Goal: Information Seeking & Learning: Check status

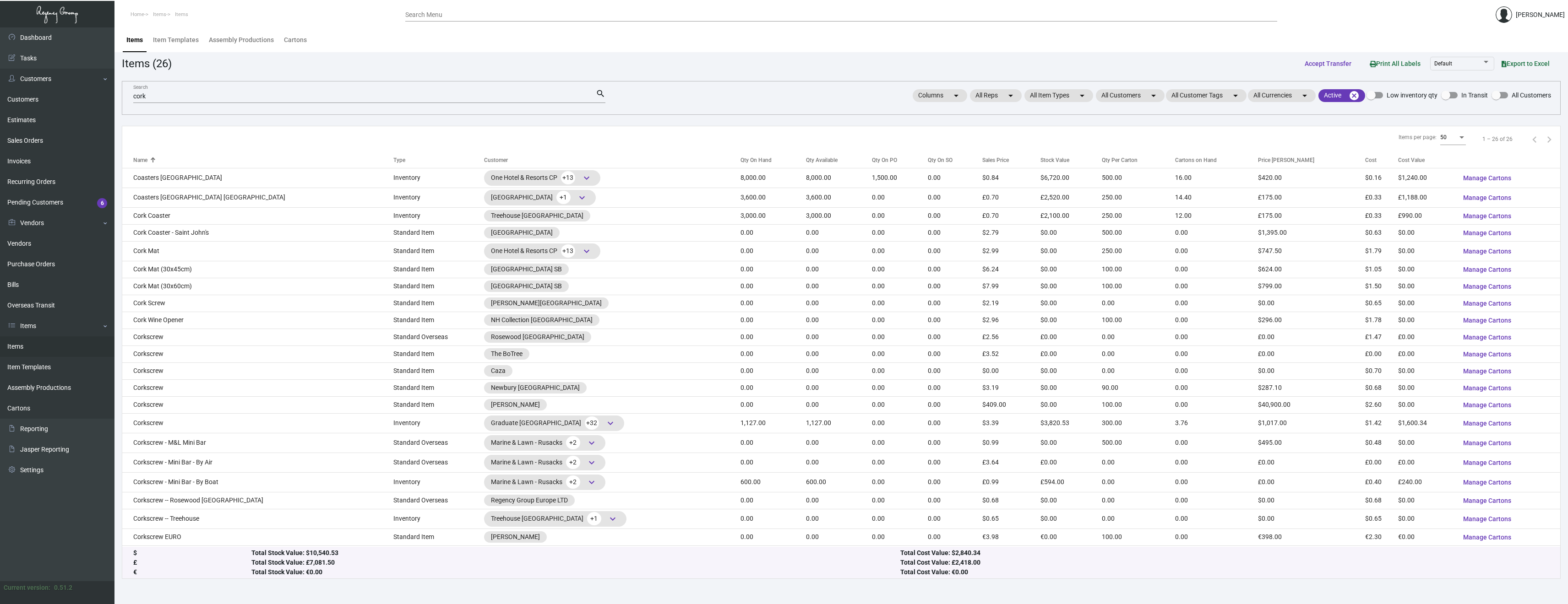
click at [191, 95] on input "cork" at bounding box center [365, 97] width 463 height 7
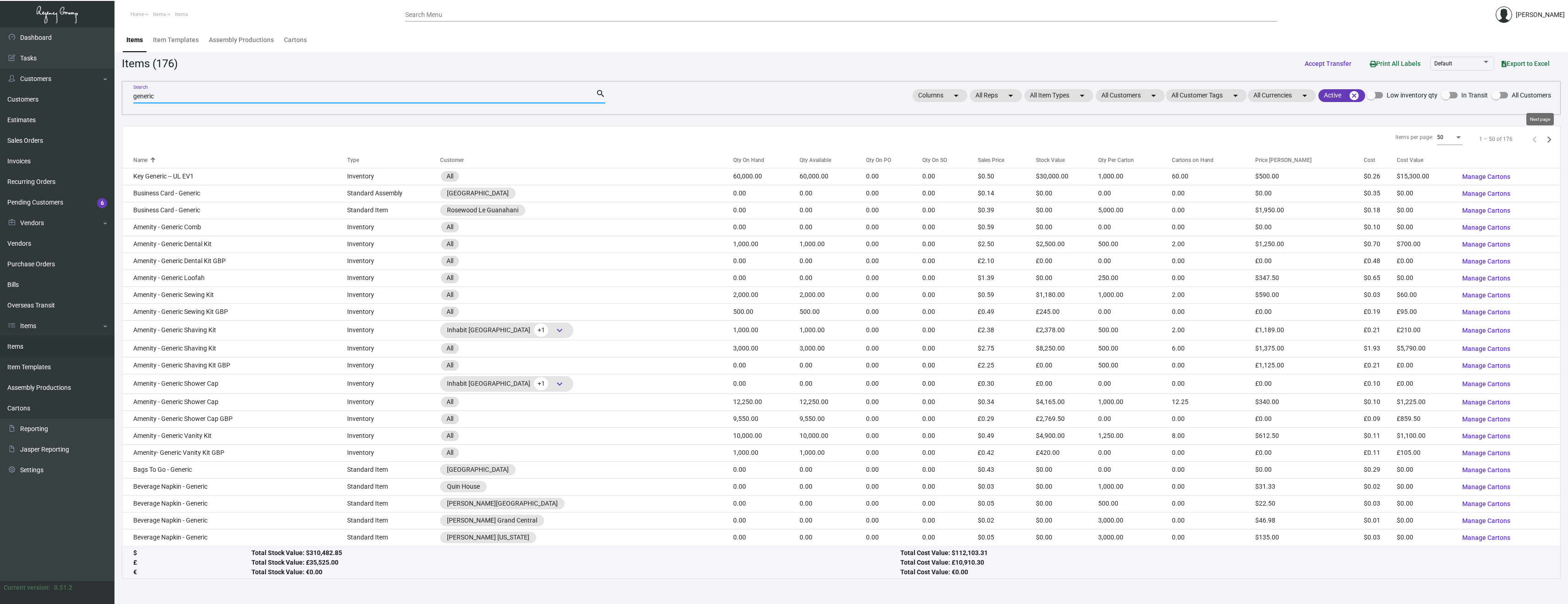
type input "generic"
click at [1549, 139] on icon "Next page" at bounding box center [1549, 139] width 13 height 13
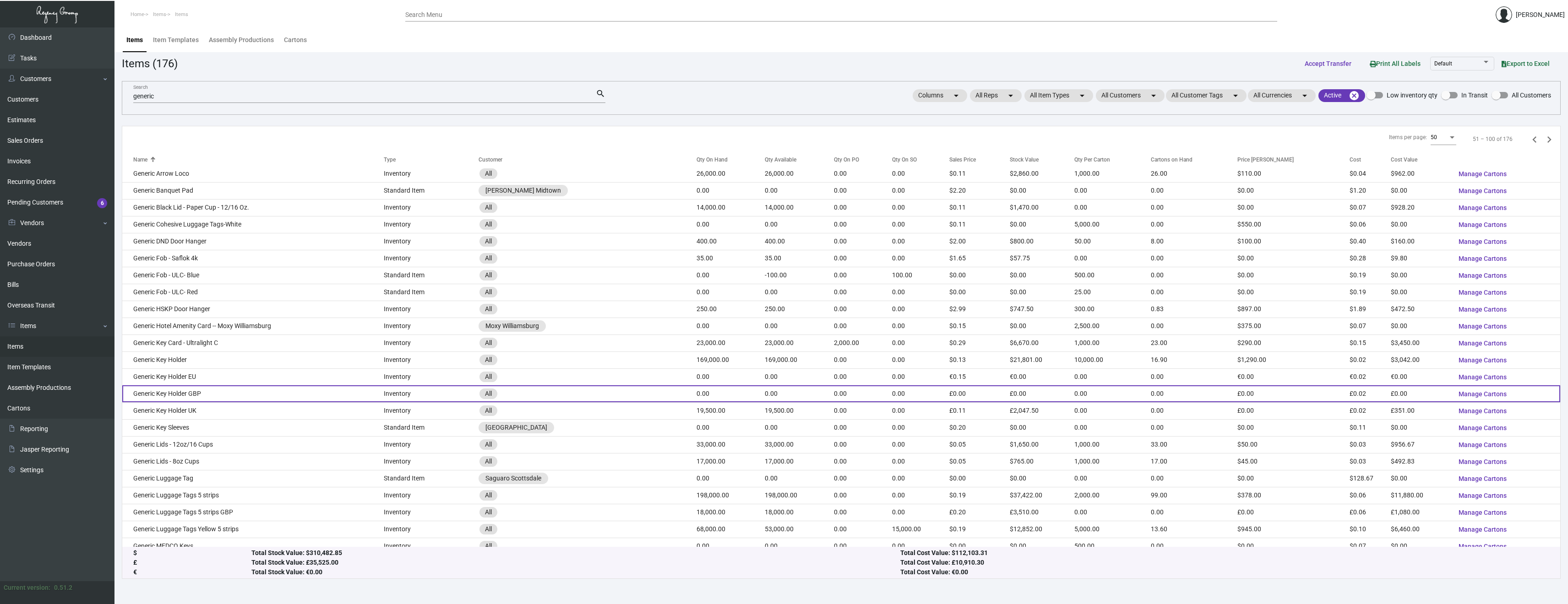
scroll to position [122, 0]
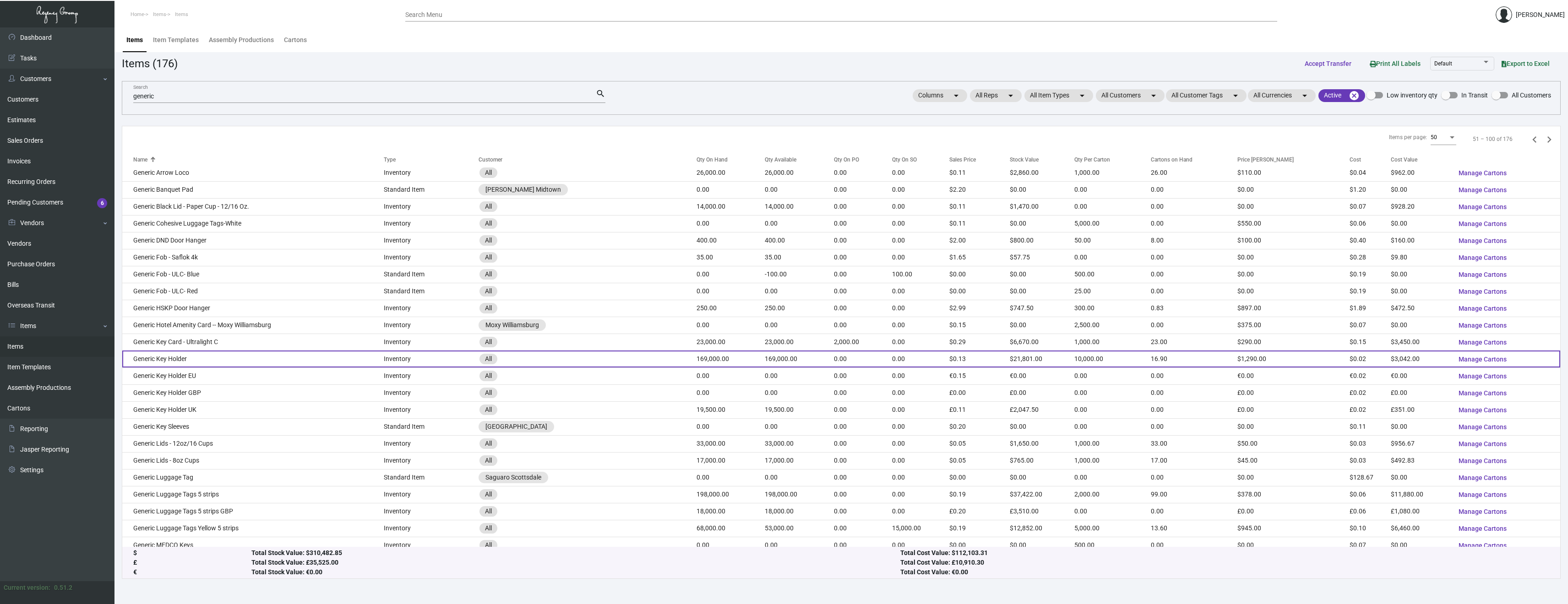
click at [253, 363] on td "Generic Key Holder" at bounding box center [253, 359] width 262 height 17
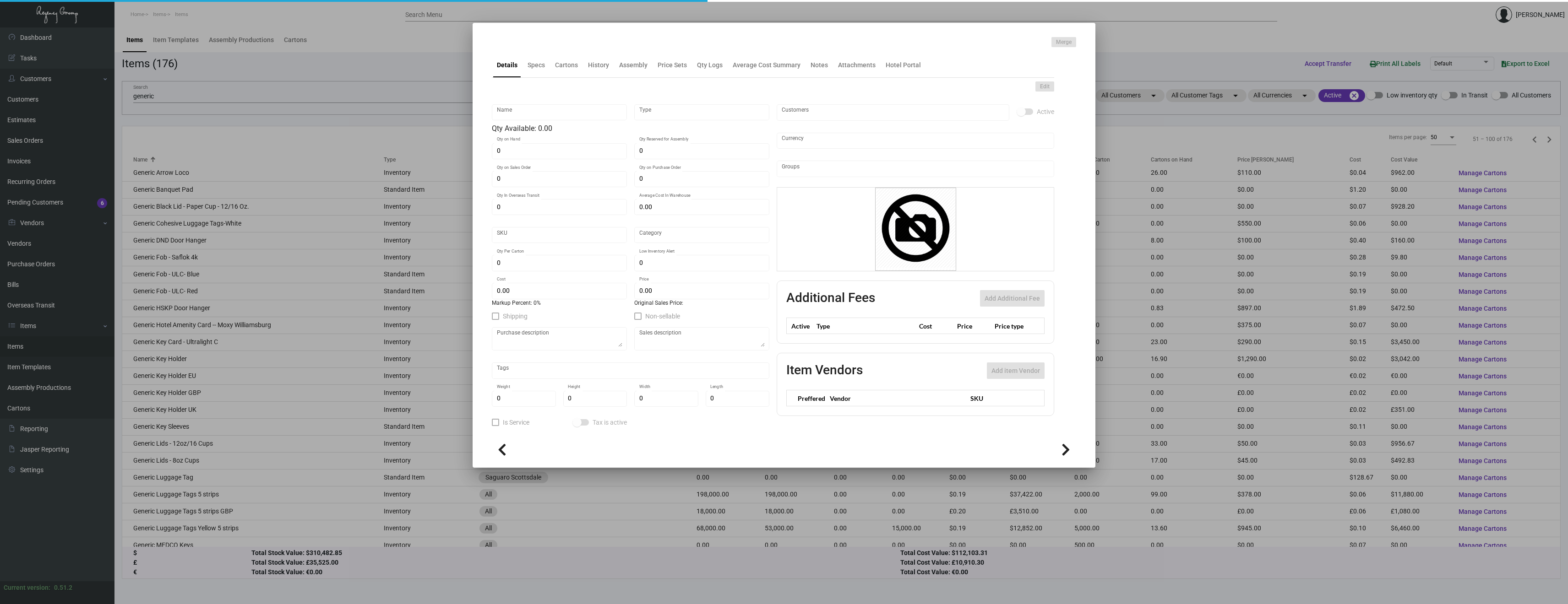
type input "Generic Key Holder"
type input "Inventory"
type input "169,000"
type input "$ 0.85"
type input "2646"
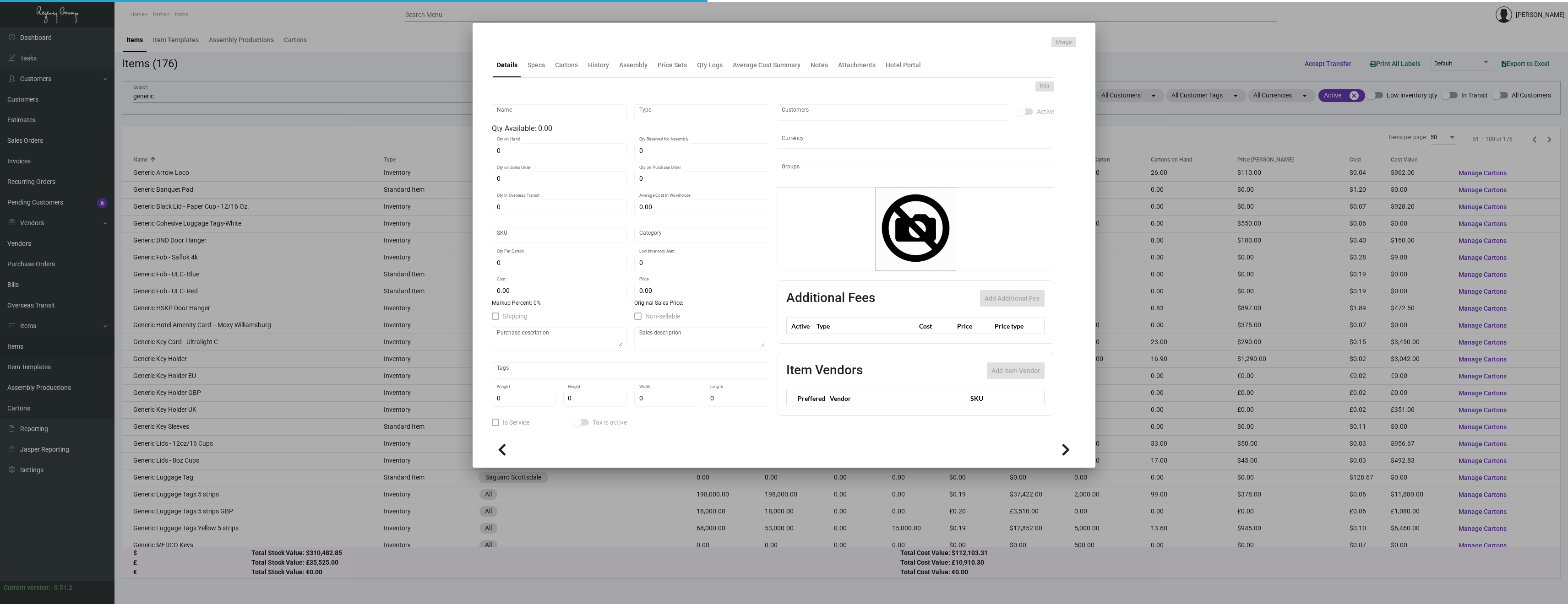
type input "Standard"
type input "10,000"
type input "5,000"
type input "$ 0.018"
type input "$ 0.129"
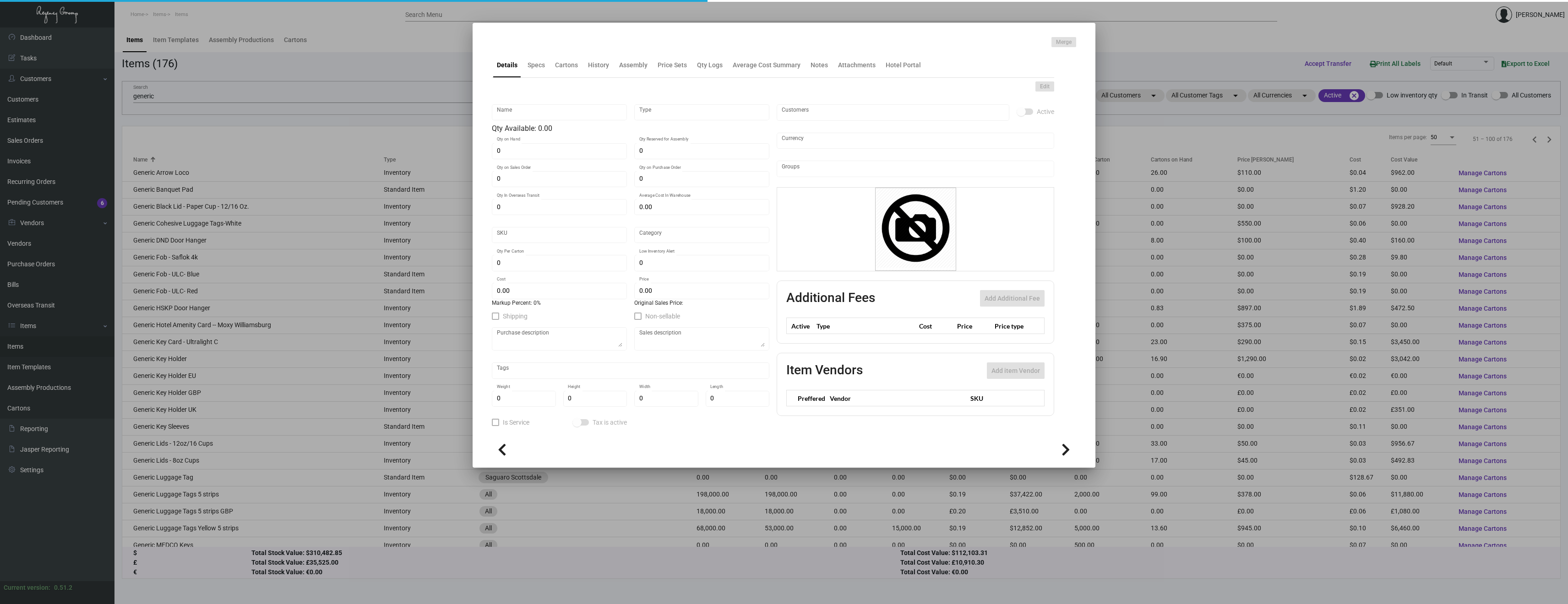
type textarea "BLANK KEY CARD HOLDERS: #24 WHITE WOVE, THUMBCUT"
type textarea "Key Card Holders: #24 white wove, thumbcut"
checkbox input "true"
type input "United States Dollar $"
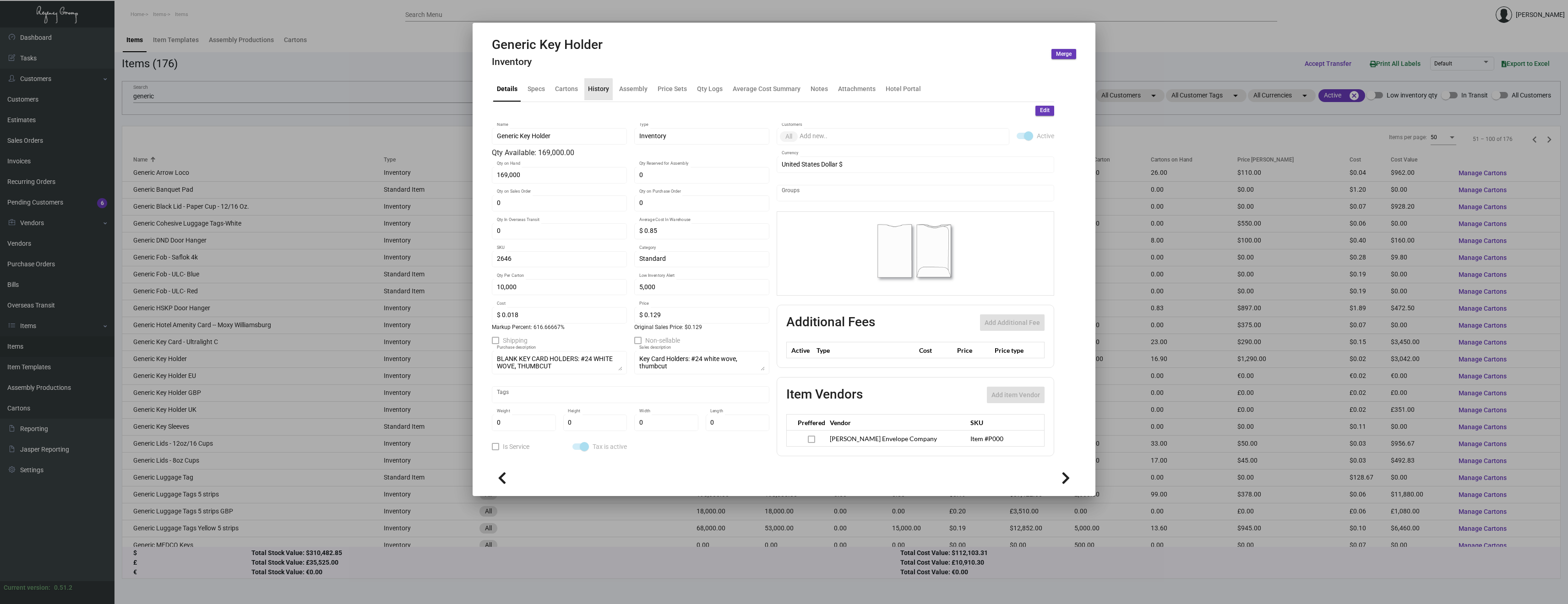
click at [593, 89] on div "History" at bounding box center [598, 89] width 21 height 10
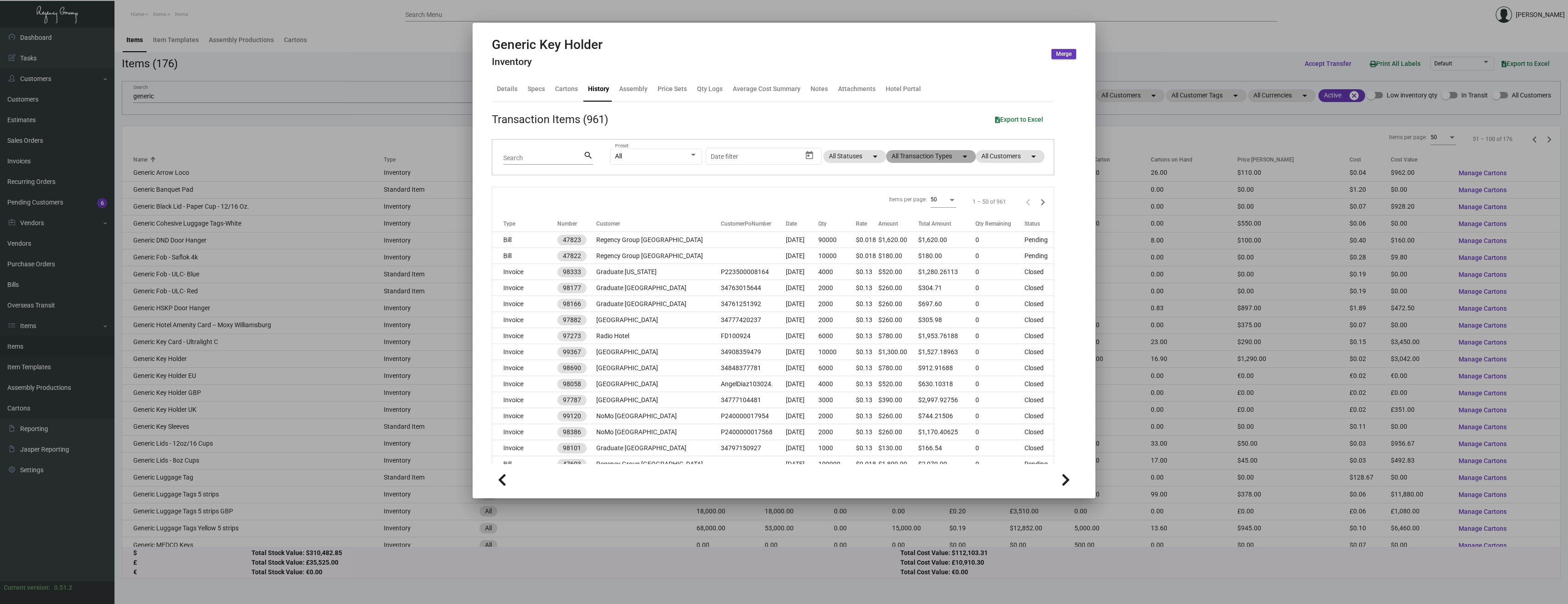
click at [932, 158] on mat-chip "All Transaction Types arrow_drop_down" at bounding box center [931, 156] width 89 height 13
click at [895, 271] on span at bounding box center [896, 273] width 7 height 7
click at [895, 277] on input "Purchase Order" at bounding box center [895, 277] width 1 height 1
checkbox input "true"
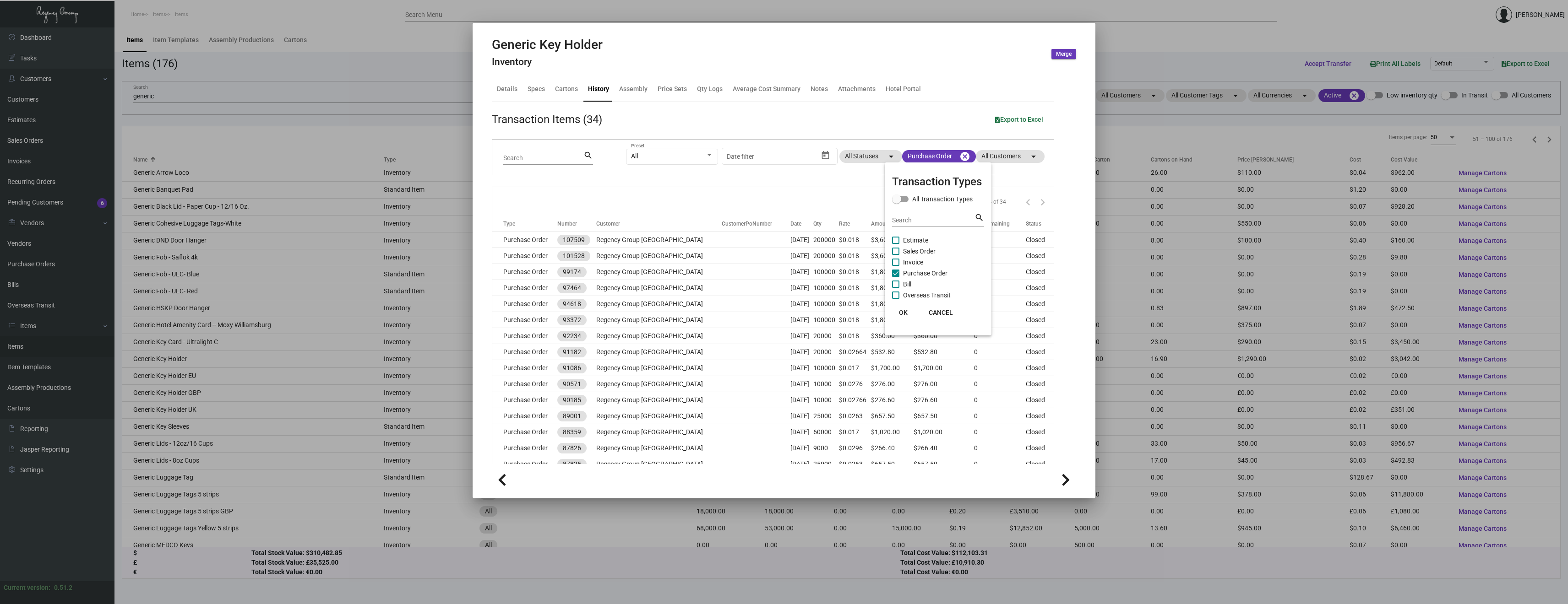
click at [532, 236] on div at bounding box center [784, 302] width 1568 height 604
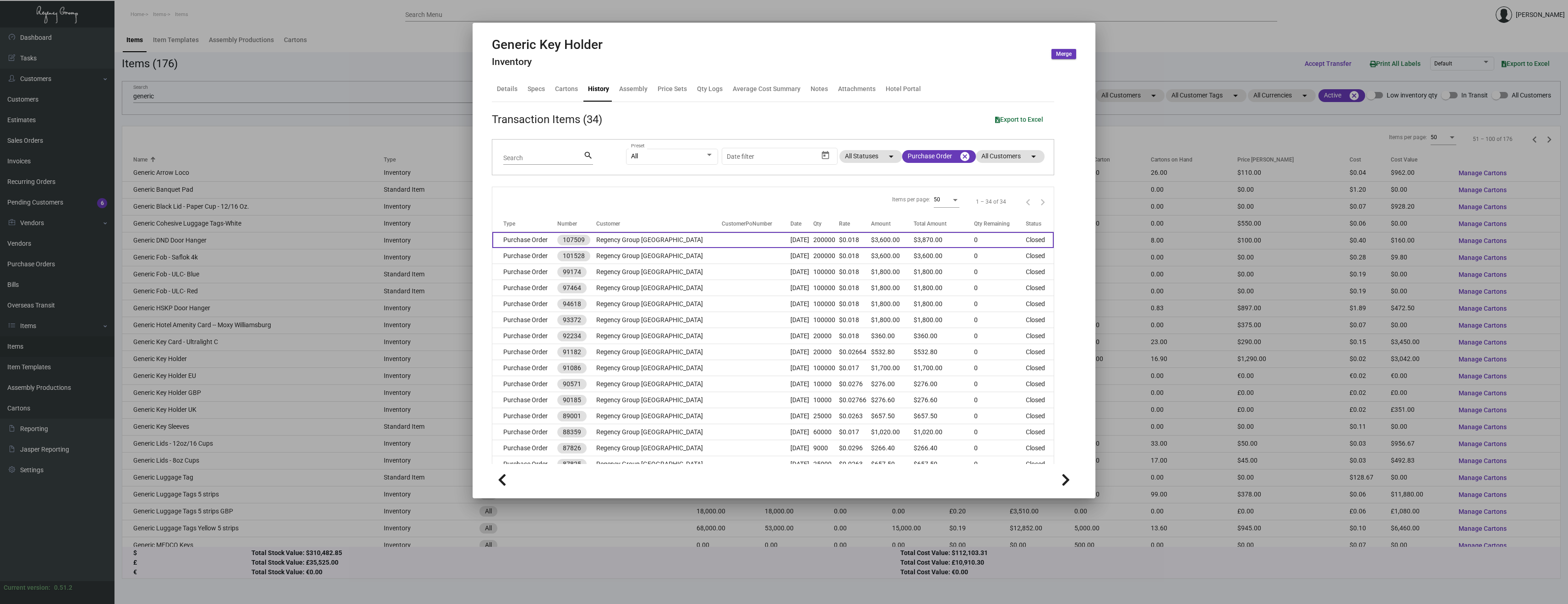
click at [532, 237] on td "Purchase Order" at bounding box center [525, 240] width 65 height 16
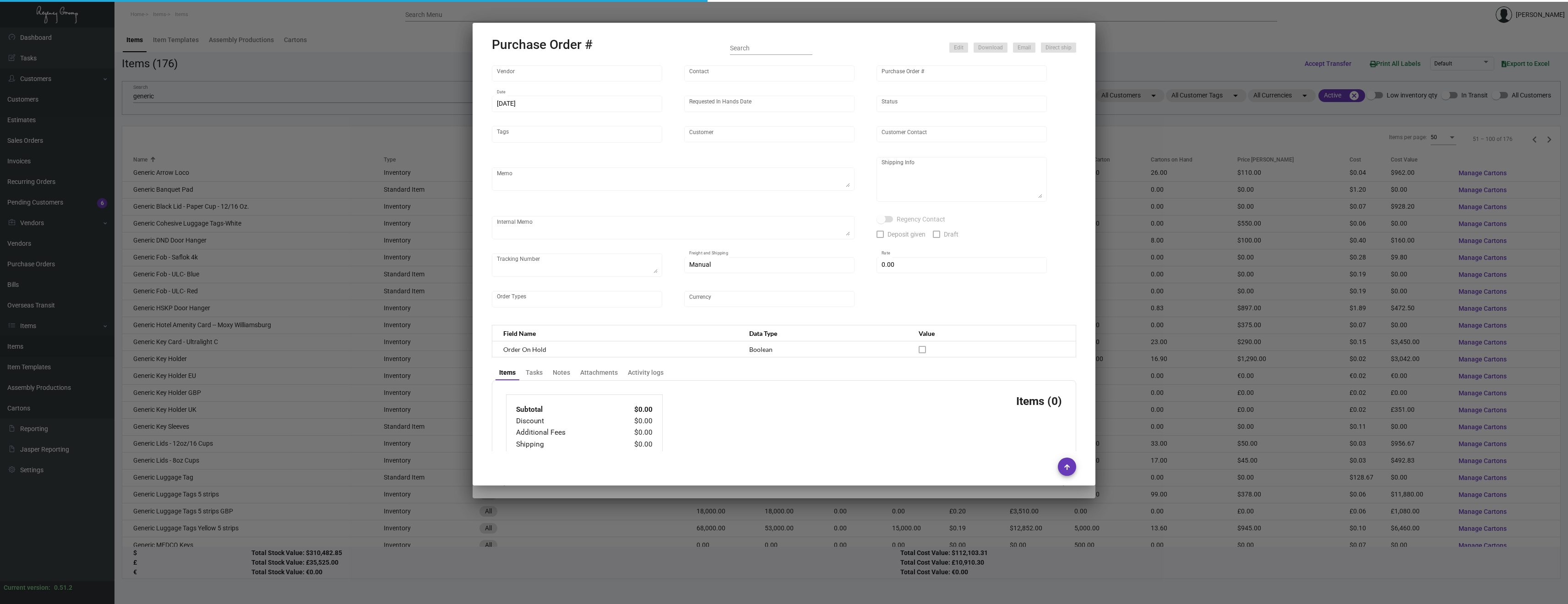
type input "Shanghai East Industrial Co., Ltd,"
type input "[PERSON_NAME]"
type input "107509"
type input "[DATE]"
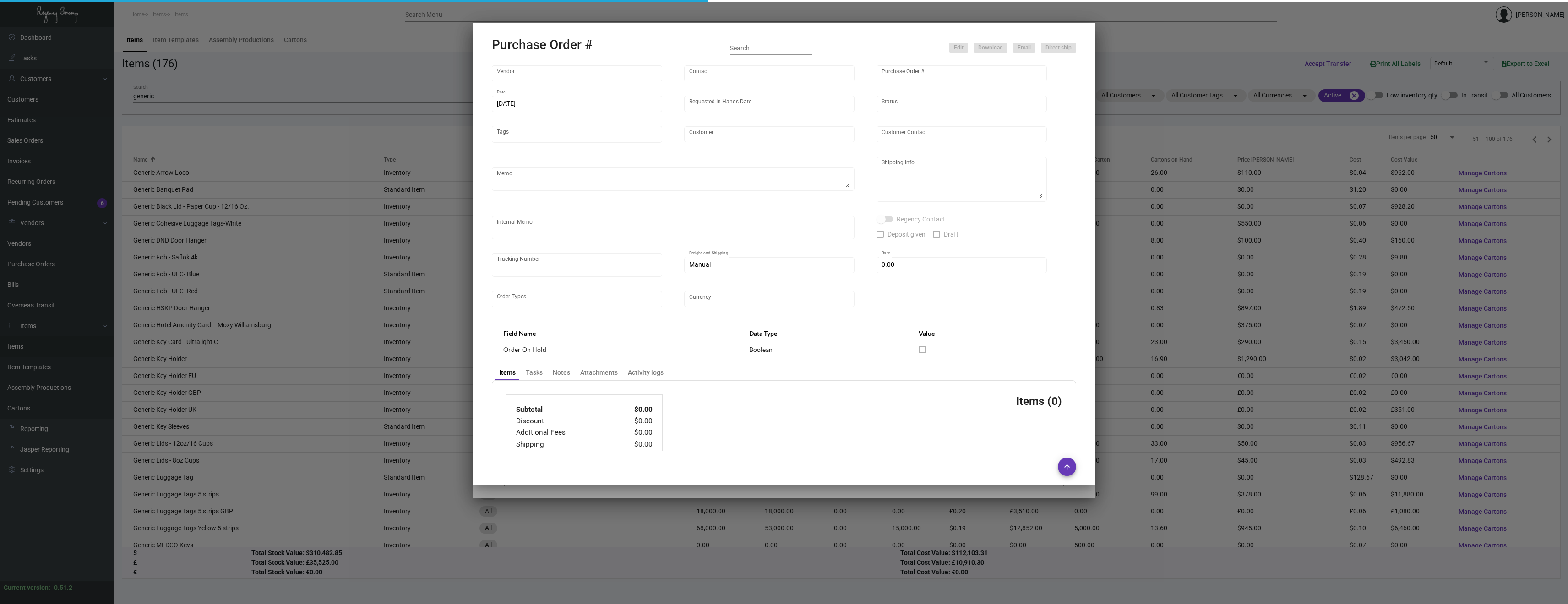
type input "Regency Group [GEOGRAPHIC_DATA]"
type textarea "Generic key holder: please ship half once ready and the balance before CNY. Bla…"
type textarea "Regency Group NJ - [PERSON_NAME] [STREET_ADDRESS]"
type textarea "[DATE] - 10K via air - DHL#4255193784"
checkbox input "true"
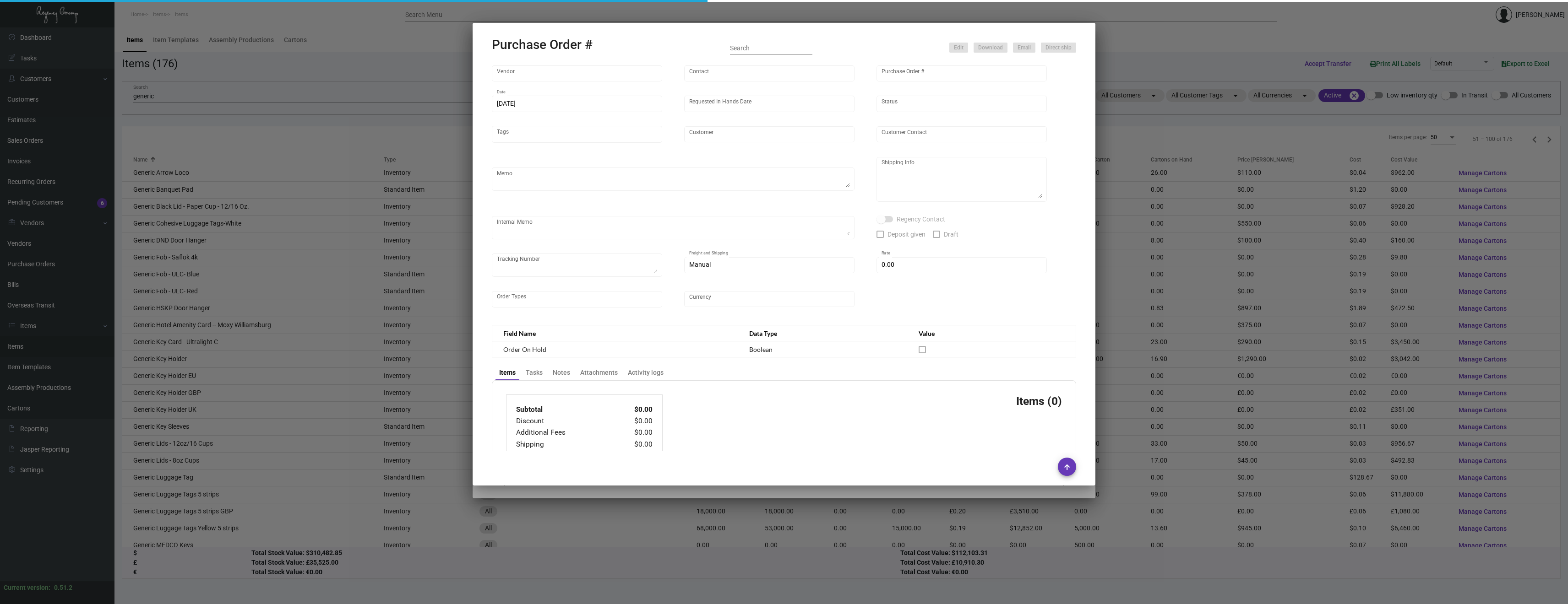
type input "$ 0.00"
type input "United States Dollar $"
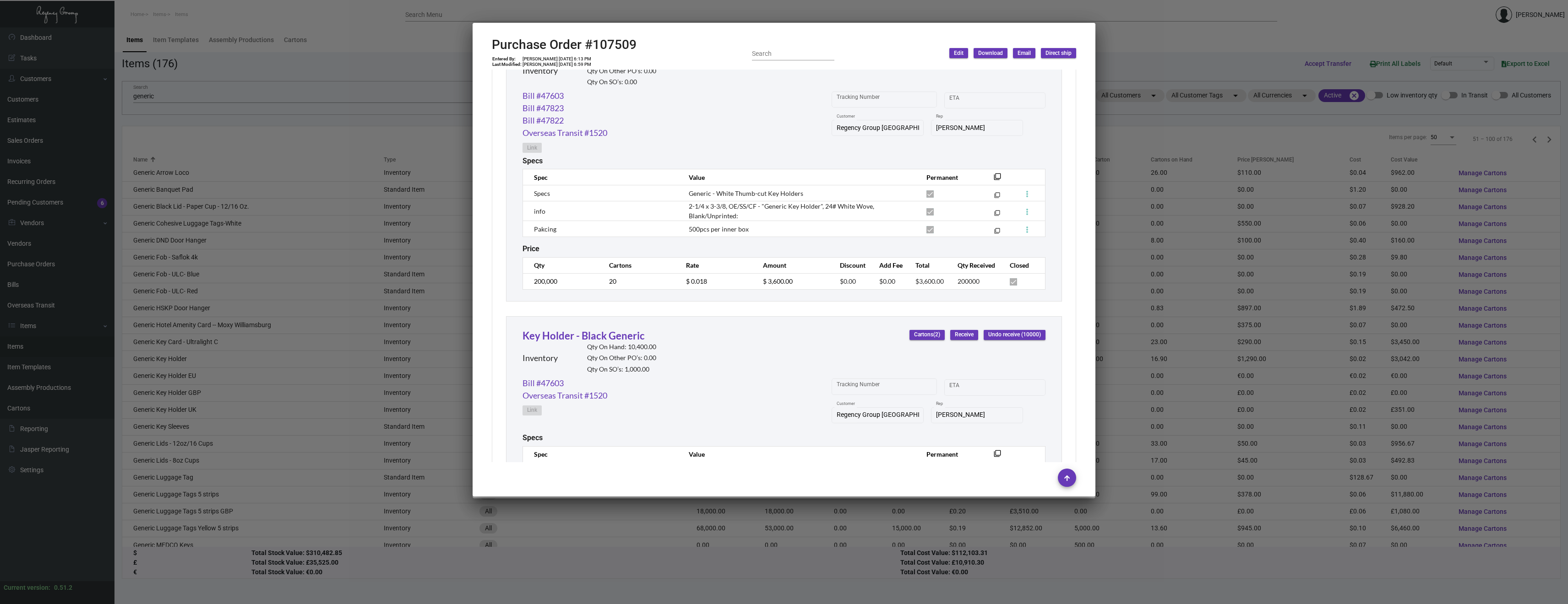
scroll to position [485, 0]
drag, startPoint x: 690, startPoint y: 193, endPoint x: 802, endPoint y: 191, distance: 112.0
click at [802, 191] on td "Generic - White Thumb-cut Key Holders" at bounding box center [798, 193] width 237 height 16
copy span "Generic - White Thumb-cut Key Holders"
click at [693, 209] on td "2-1/4 x 3-3/8, OE/SS/CF - "Generic Key Holder", 24# White Wove, Blank/Unprinted:" at bounding box center [798, 212] width 237 height 19
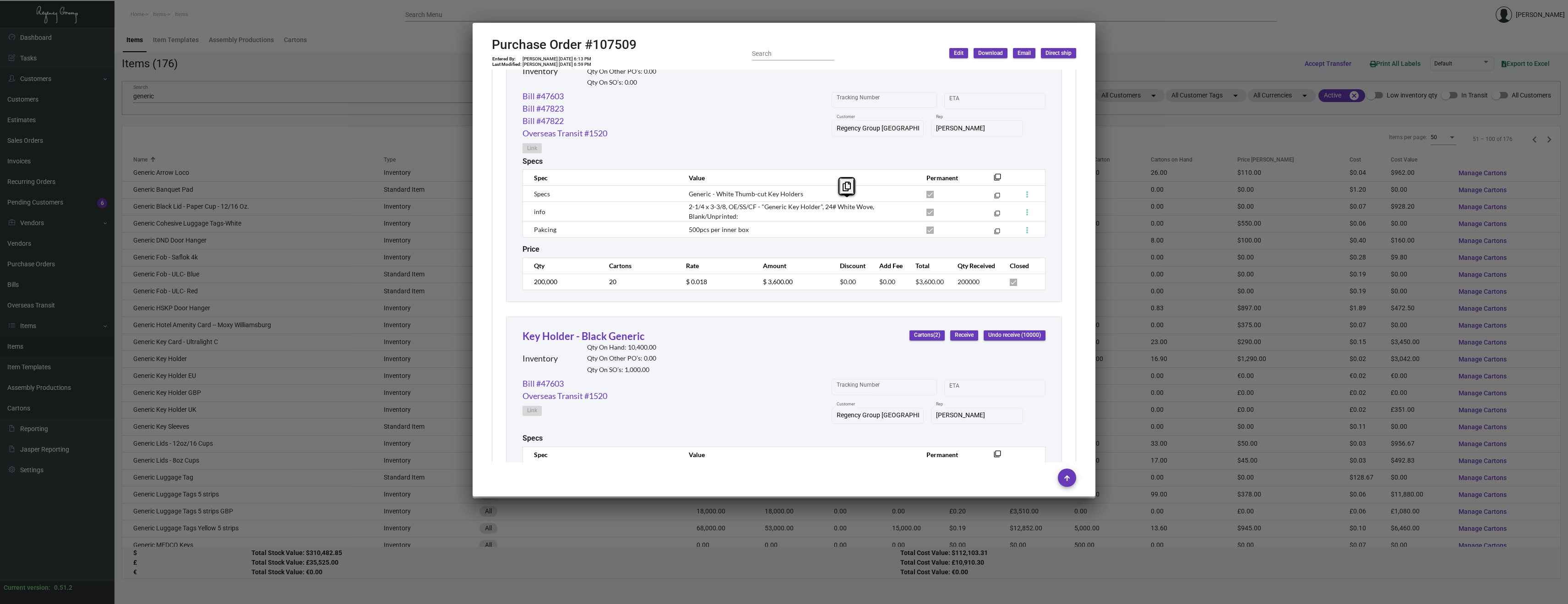
drag, startPoint x: 822, startPoint y: 206, endPoint x: 872, endPoint y: 203, distance: 50.1
click at [872, 203] on span "2-1/4 x 3-3/8, OE/SS/CF - "Generic Key Holder", 24# White Wove, Blank/Unprinted:" at bounding box center [782, 211] width 186 height 18
copy span "24# White Wove,"
drag, startPoint x: 741, startPoint y: 215, endPoint x: 687, endPoint y: 215, distance: 54.0
click at [687, 215] on td "2-1/4 x 3-3/8, OE/SS/CF - "Generic Key Holder", 24# White Wove, Blank/Unprinted:" at bounding box center [798, 212] width 237 height 19
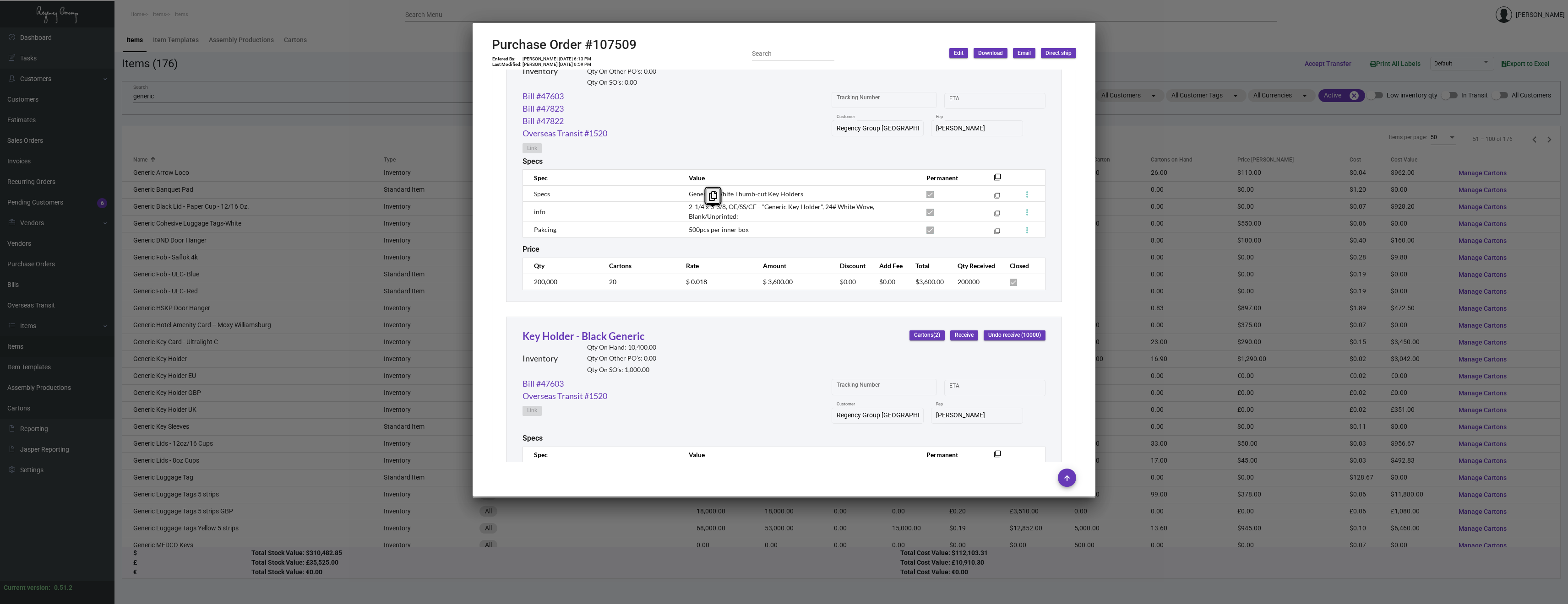
copy span "Blank/Unprinted:"
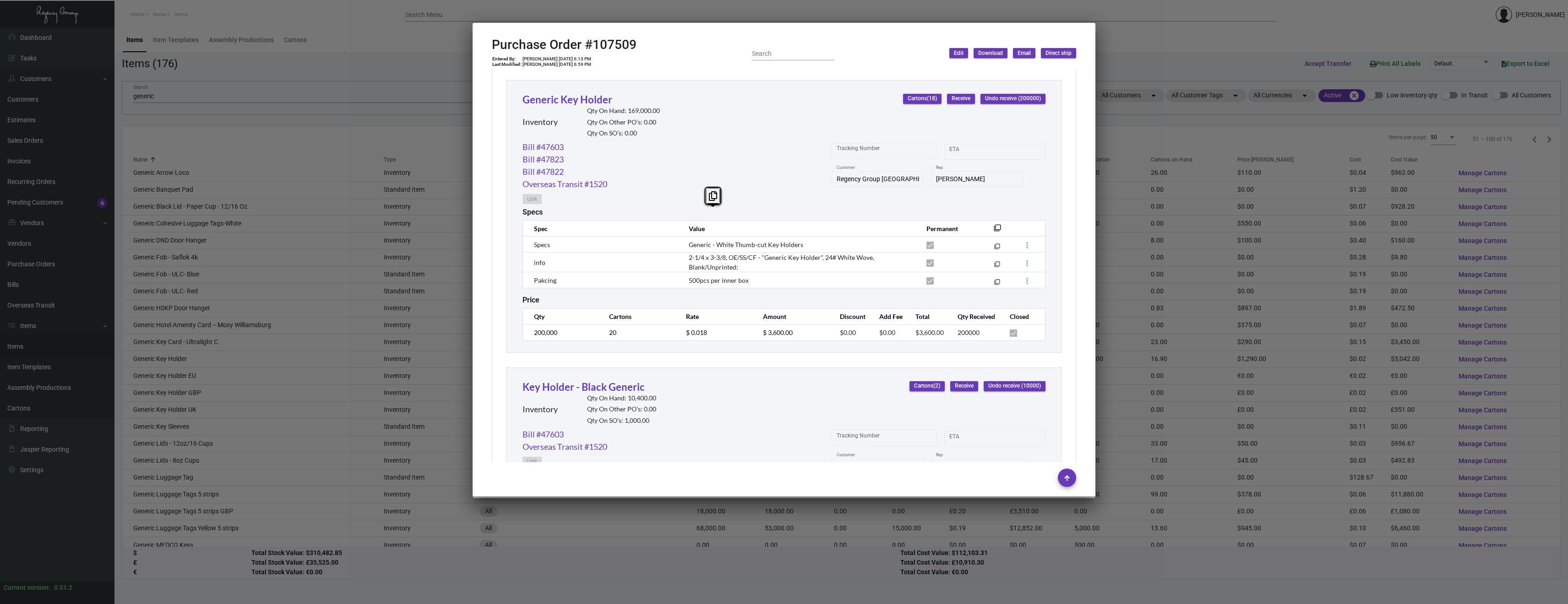
scroll to position [415, 0]
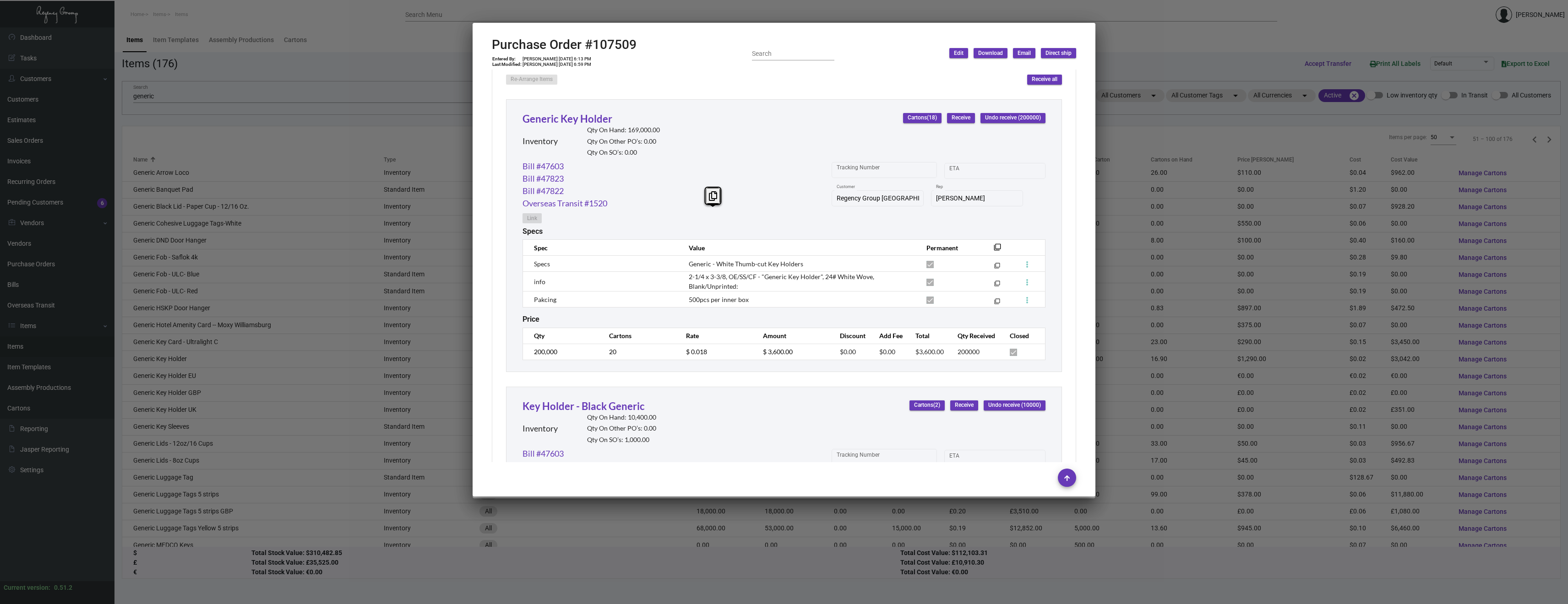
click at [674, 276] on td "info" at bounding box center [601, 282] width 156 height 19
drag, startPoint x: 685, startPoint y: 274, endPoint x: 756, endPoint y: 277, distance: 71.1
click at [756, 277] on td "2-1/4 x 3-3/8, OE/SS/CF - "Generic Key Holder", 24# White Wove, Blank/Unprinted:" at bounding box center [798, 282] width 237 height 19
copy span "2-1/4 x 3-3/8, OE/SS/CF"
drag, startPoint x: 750, startPoint y: 298, endPoint x: 687, endPoint y: 296, distance: 63.0
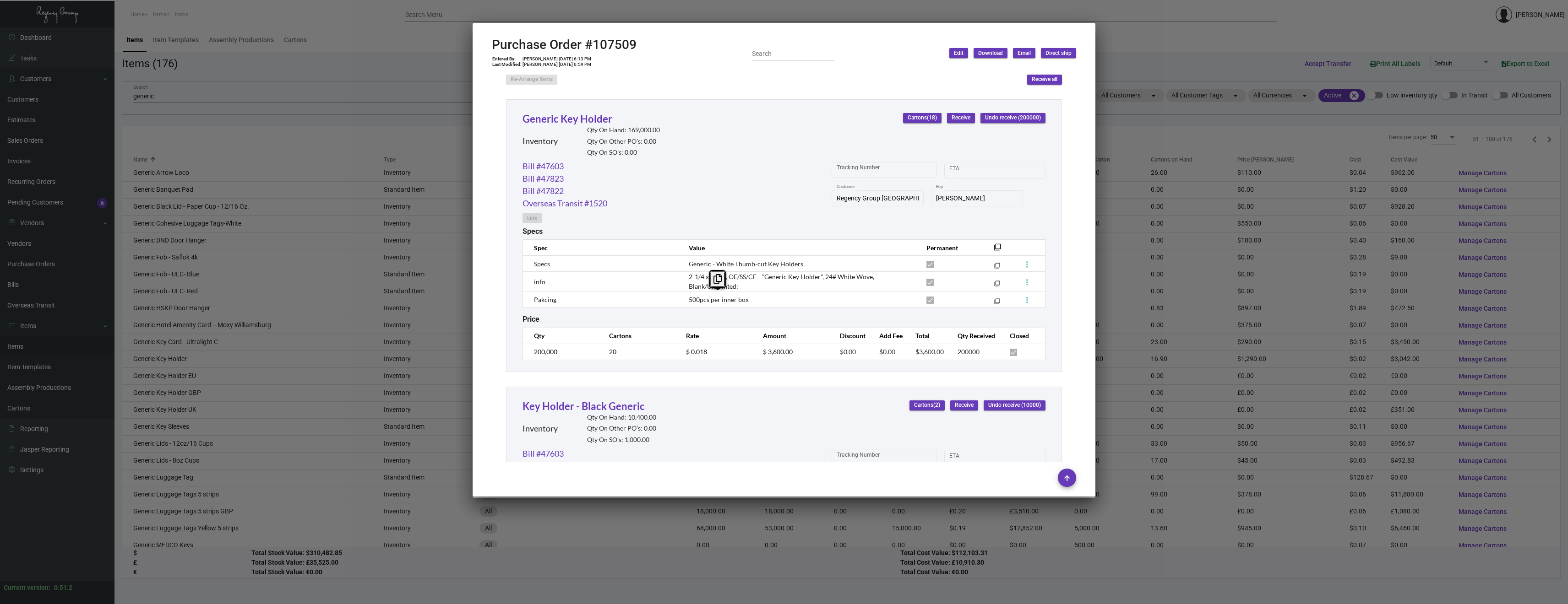
click at [687, 296] on td "500pcs per inner box" at bounding box center [798, 299] width 237 height 16
copy span "500pcs per inner box"
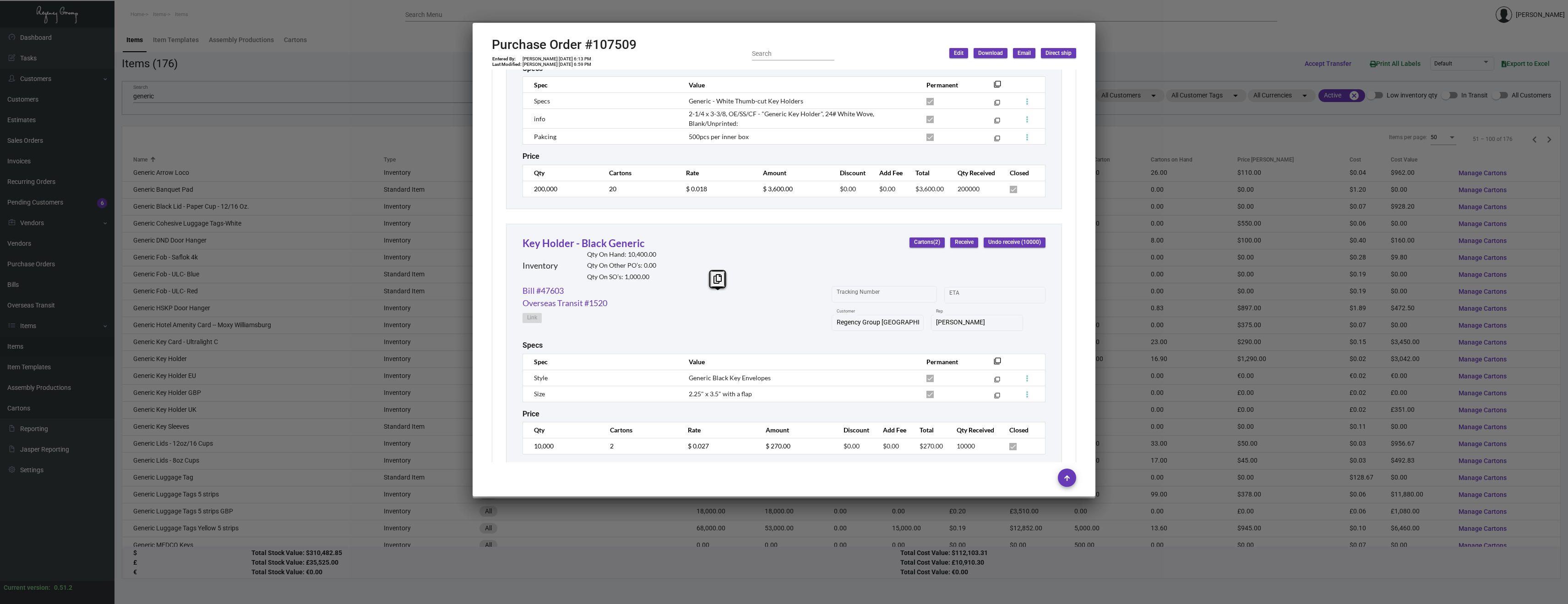
scroll to position [564, 0]
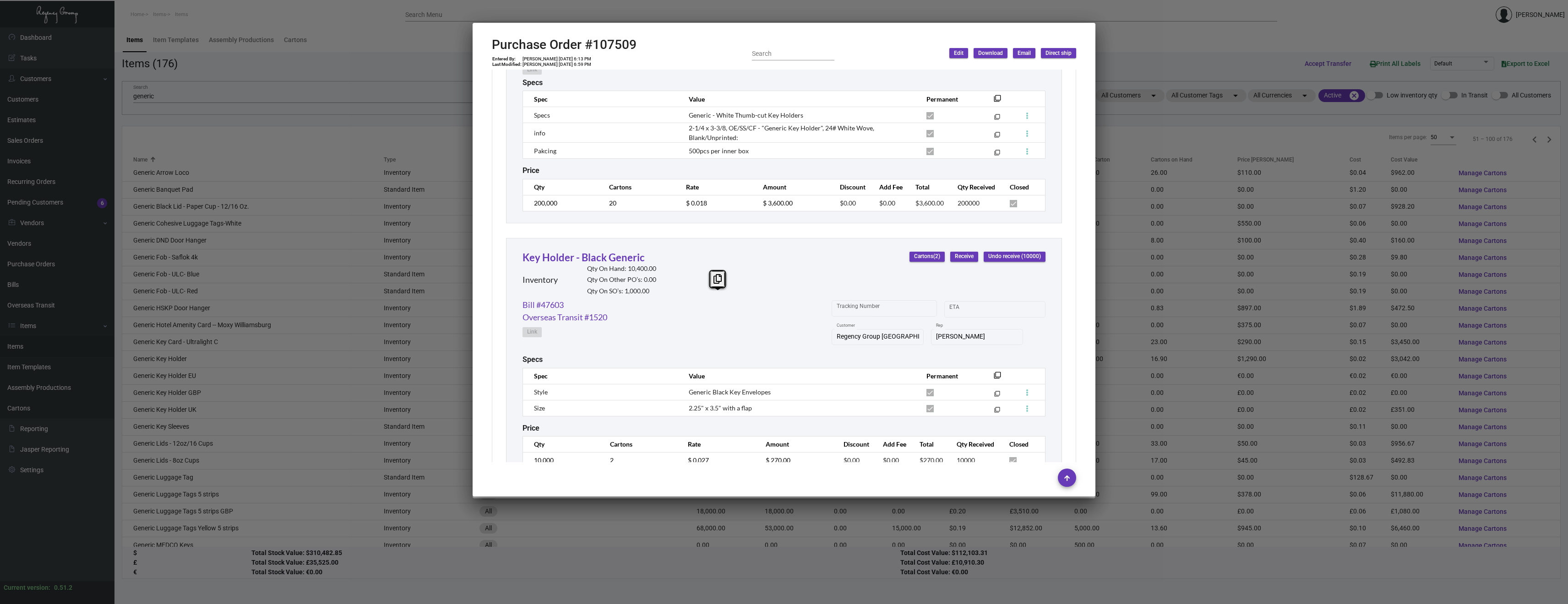
click at [748, 224] on div "Generic Key Holder Inventory Qty On Hand: 169,000.00 Qty On Other PO’s: 0.00 Qt…" at bounding box center [783, 215] width 556 height 530
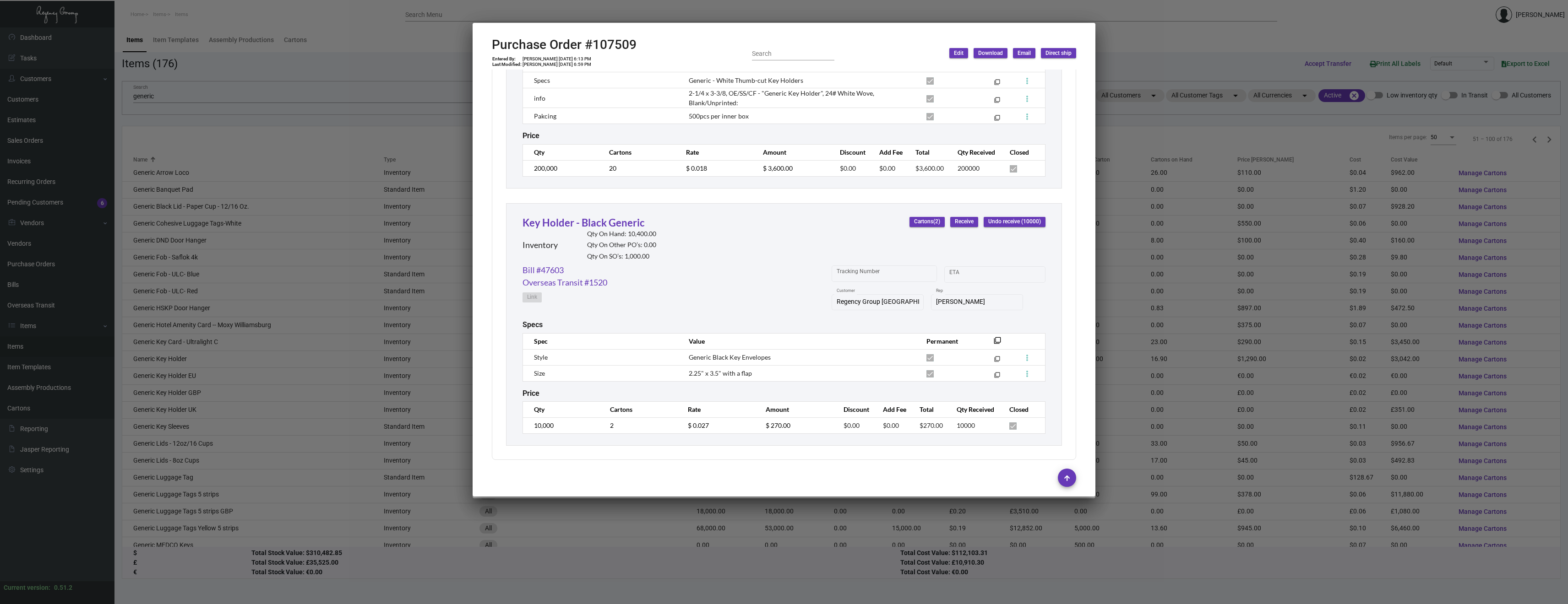
scroll to position [0, 0]
click at [660, 315] on div "Bill #47603 Overseas Transit #1520 Link Tracking Number Start date – ETA Regenc…" at bounding box center [783, 292] width 523 height 57
drag, startPoint x: 752, startPoint y: 370, endPoint x: 685, endPoint y: 370, distance: 67.0
click at [685, 370] on td "2.25" x 3.5" with a flap" at bounding box center [798, 373] width 237 height 16
copy span "2.25" x 3.5" with a flap"
